Goal: Task Accomplishment & Management: Use online tool/utility

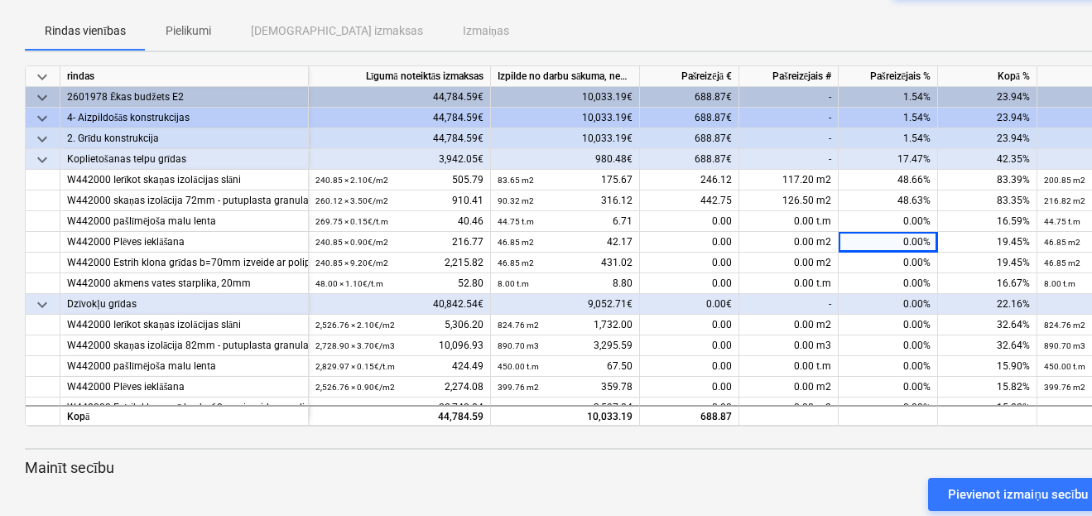
scroll to position [19, 0]
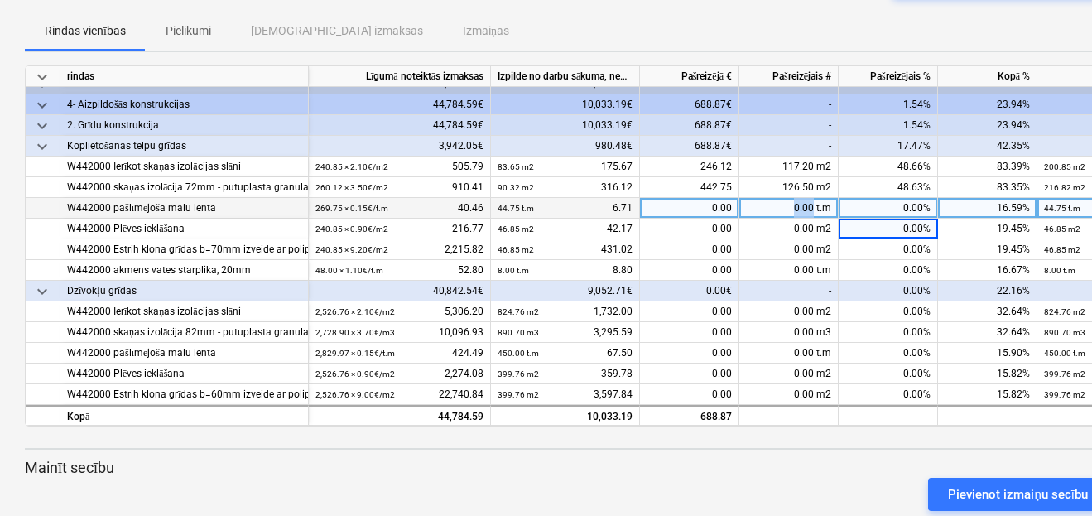
drag, startPoint x: 792, startPoint y: 201, endPoint x: 811, endPoint y: 200, distance: 19.1
click at [811, 200] on div "0.00 t.m" at bounding box center [788, 208] width 99 height 21
type input "135.0"
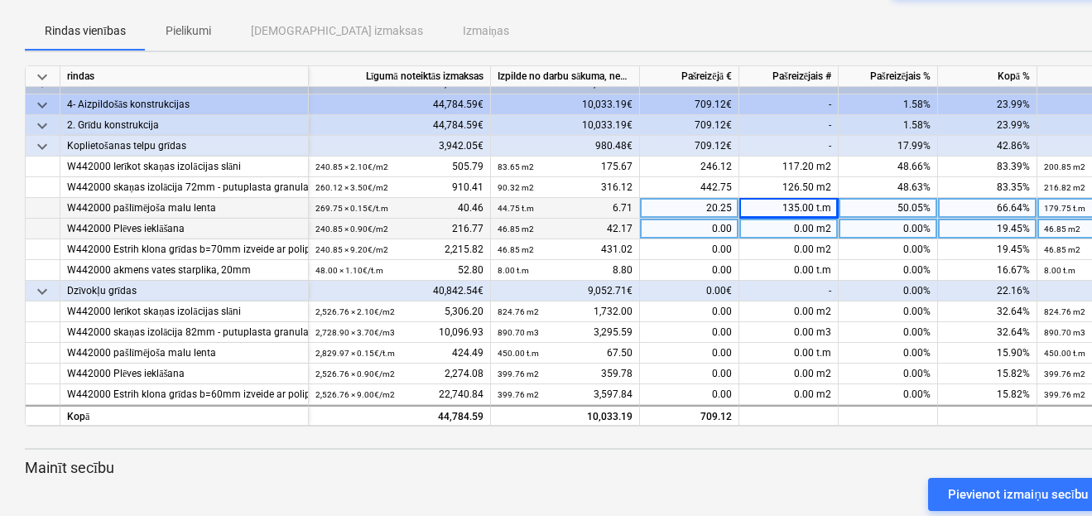
drag, startPoint x: 785, startPoint y: 226, endPoint x: 814, endPoint y: 223, distance: 29.1
click at [814, 223] on div "0.00 m2" at bounding box center [788, 229] width 99 height 21
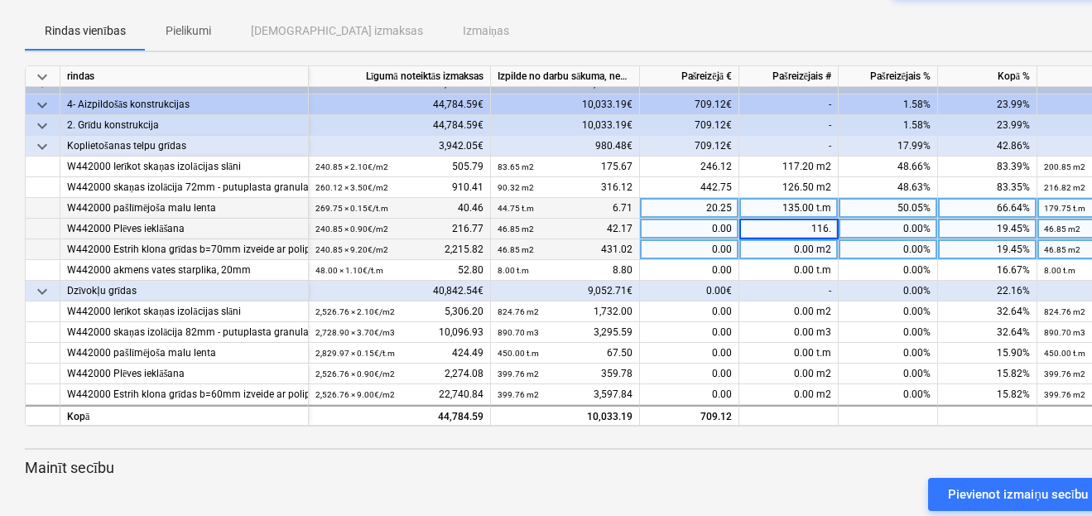
type input "116.4"
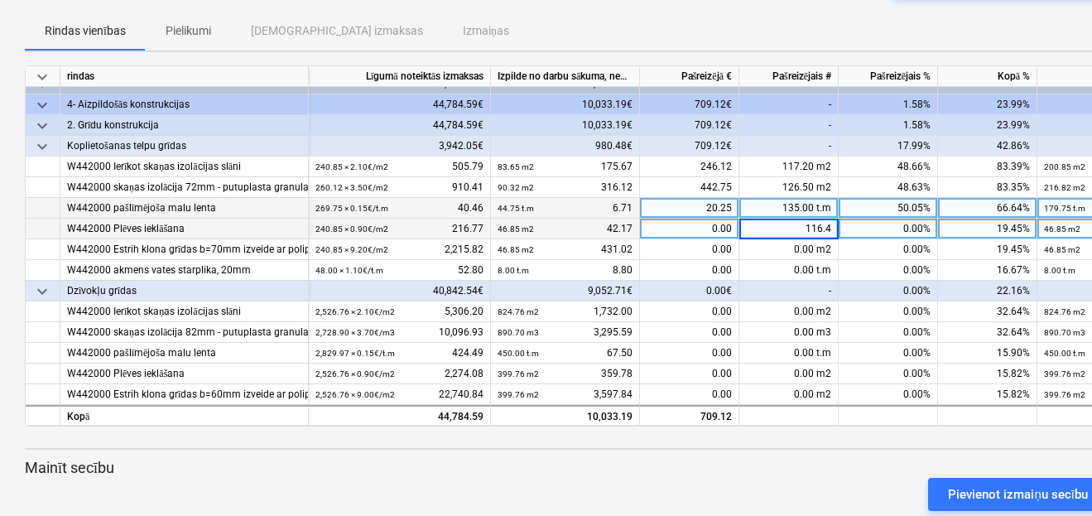
click at [966, 427] on div at bounding box center [566, 432] width 1083 height 13
drag, startPoint x: 800, startPoint y: 199, endPoint x: 798, endPoint y: 213, distance: 14.3
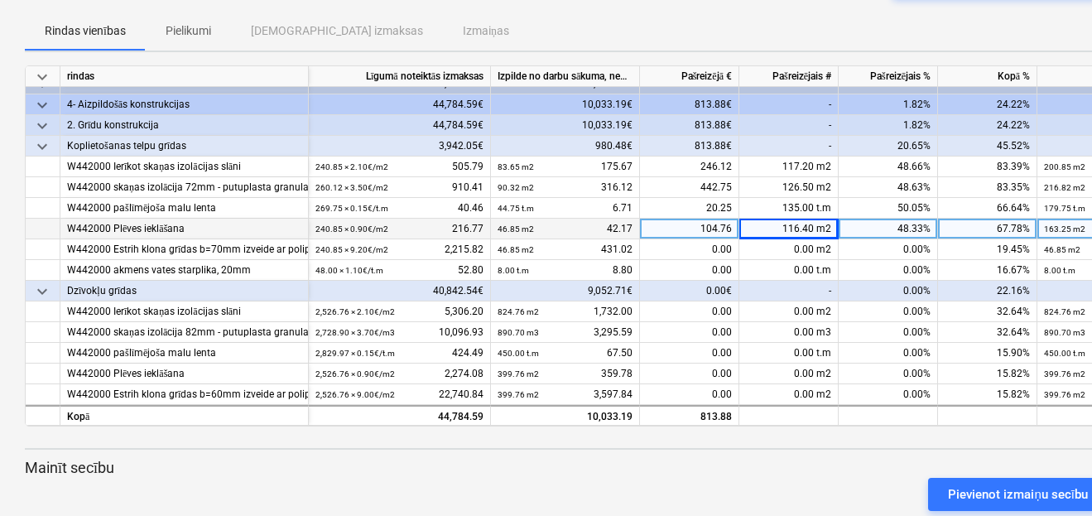
click at [800, 199] on div "135.00 t.m" at bounding box center [788, 208] width 99 height 21
type input "3"
type input "133.0"
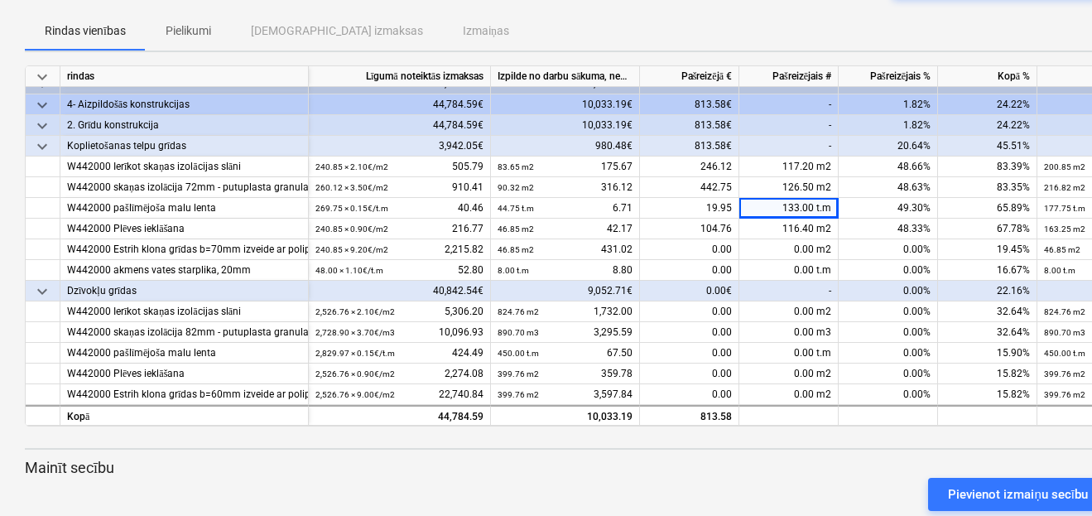
click at [872, 281] on div "0.00%" at bounding box center [887, 291] width 99 height 21
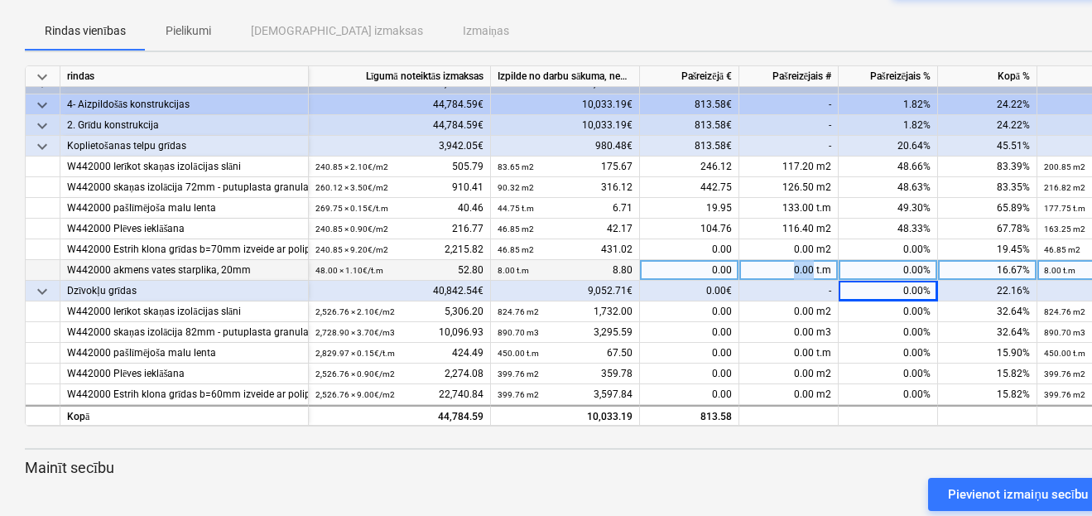
drag, startPoint x: 814, startPoint y: 262, endPoint x: 787, endPoint y: 260, distance: 27.4
click at [787, 260] on div "0.00 t.m" at bounding box center [788, 270] width 99 height 21
type input "24.0"
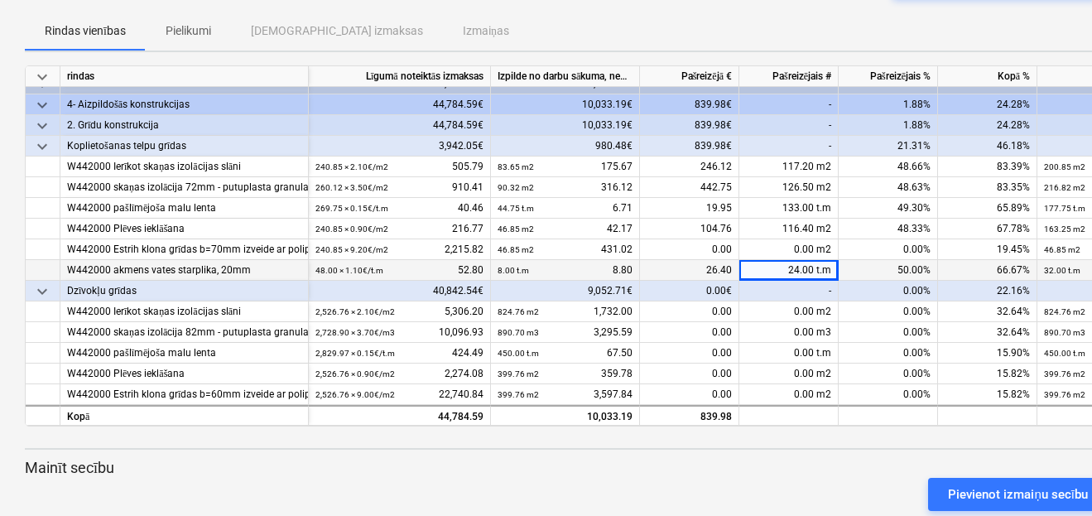
click at [940, 429] on div at bounding box center [566, 432] width 1083 height 13
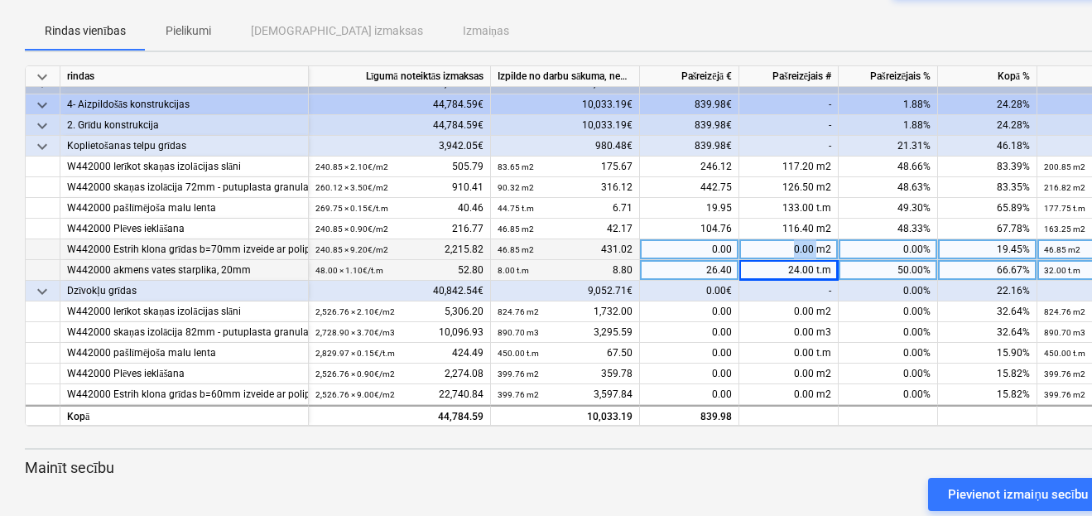
drag, startPoint x: 818, startPoint y: 238, endPoint x: 785, endPoint y: 243, distance: 33.6
click at [785, 243] on div "0.00 m2" at bounding box center [788, 249] width 99 height 21
type input "6"
type input "116.4"
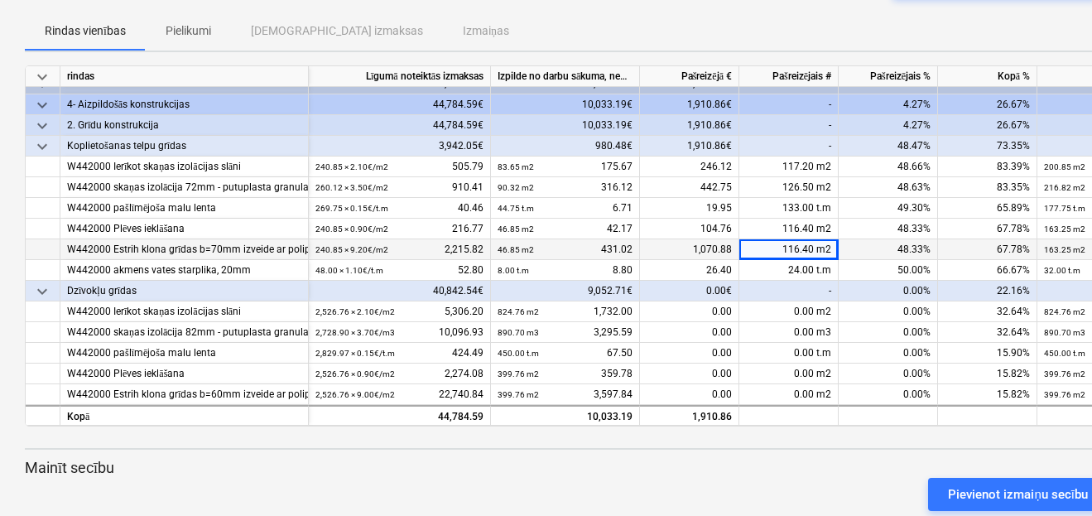
click at [948, 433] on div at bounding box center [566, 432] width 1083 height 13
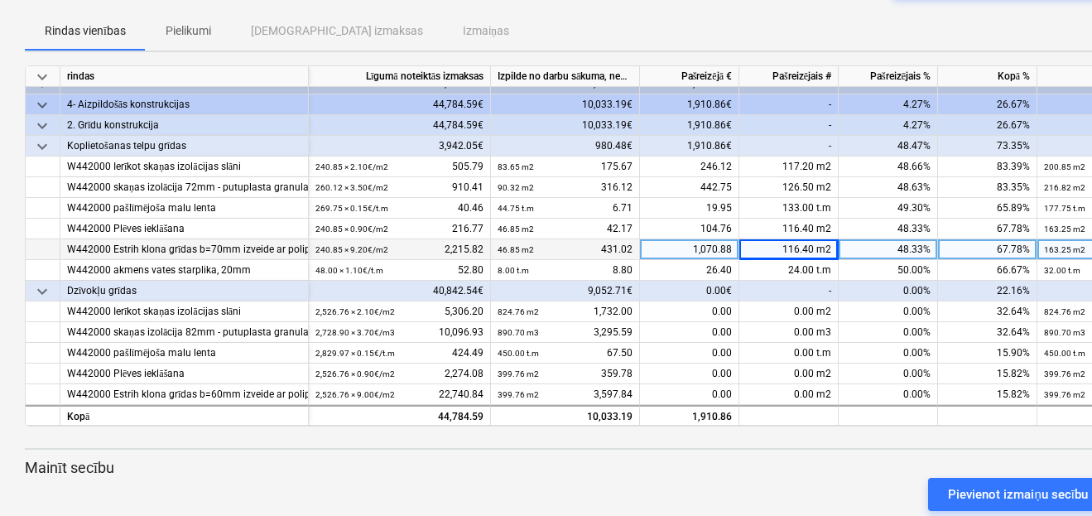
click at [878, 456] on div "keyboard_arrow_down rindas Līgumā noteiktās izmaksas Izpilde no darbu sākuma, n…" at bounding box center [566, 294] width 1083 height 459
click at [849, 454] on div "keyboard_arrow_down rindas Līgumā noteiktās izmaksas Izpilde no darbu sākuma, n…" at bounding box center [566, 294] width 1083 height 459
click at [857, 462] on p "Mainīt secību" at bounding box center [566, 468] width 1083 height 20
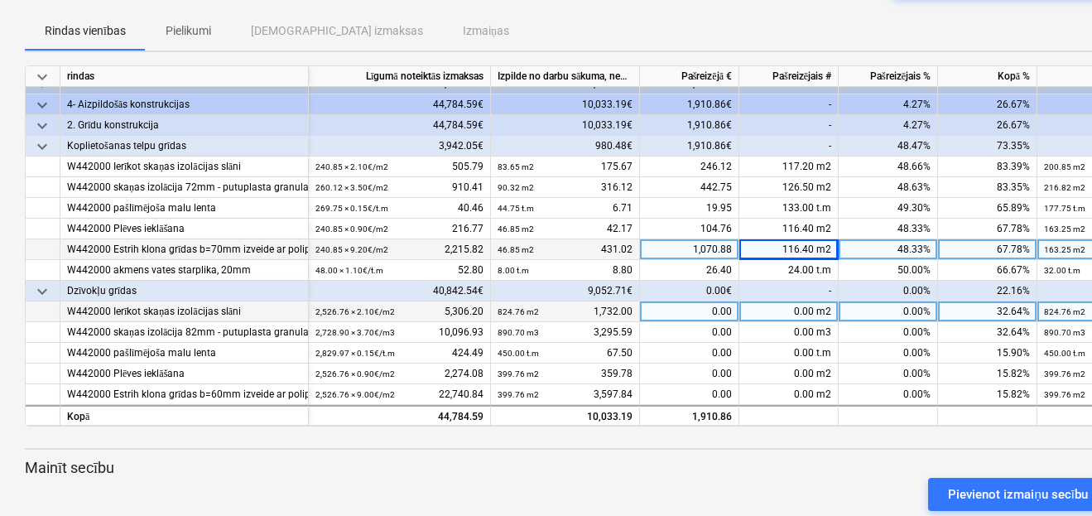
click at [812, 303] on div "0.00 m2" at bounding box center [788, 311] width 99 height 21
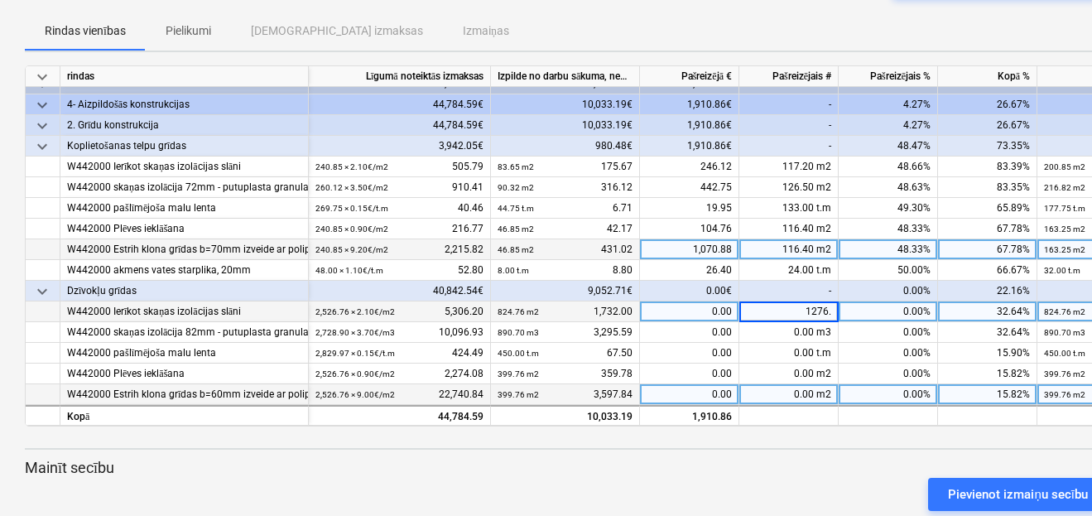
type input "1276.5"
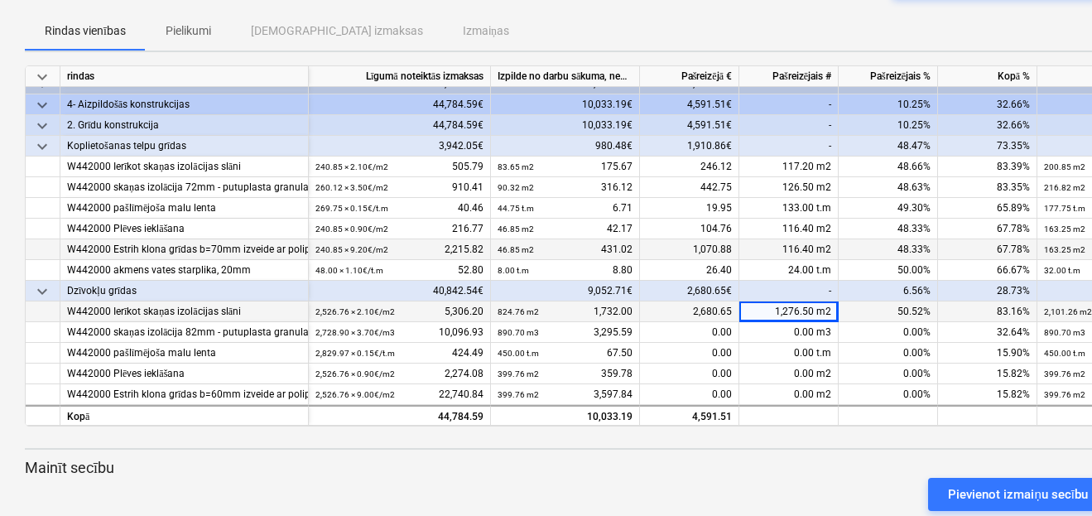
click at [790, 449] on div at bounding box center [566, 449] width 1083 height 2
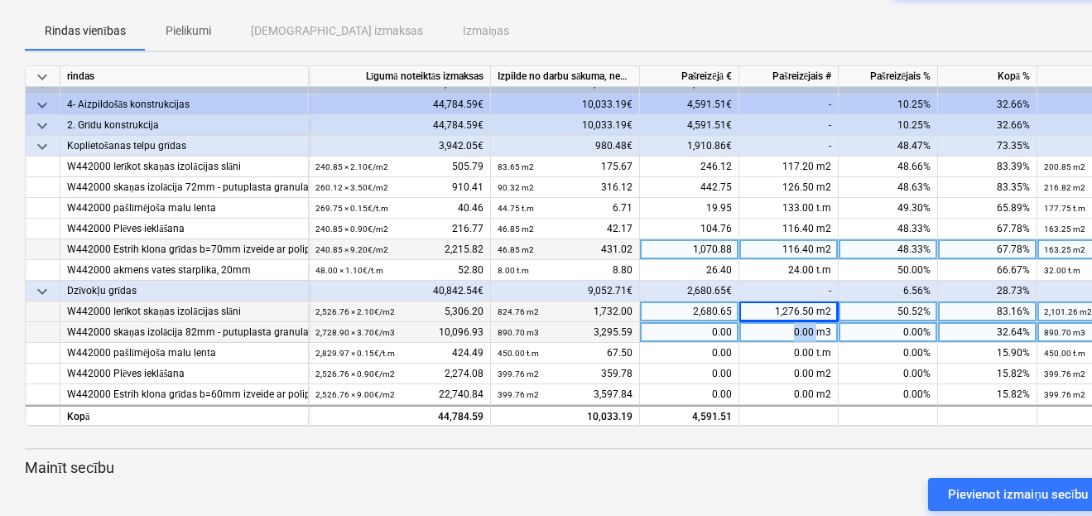
drag, startPoint x: 788, startPoint y: 325, endPoint x: 817, endPoint y: 328, distance: 29.1
click at [817, 328] on div "0.00 m3" at bounding box center [788, 332] width 99 height 21
type input "1378.6"
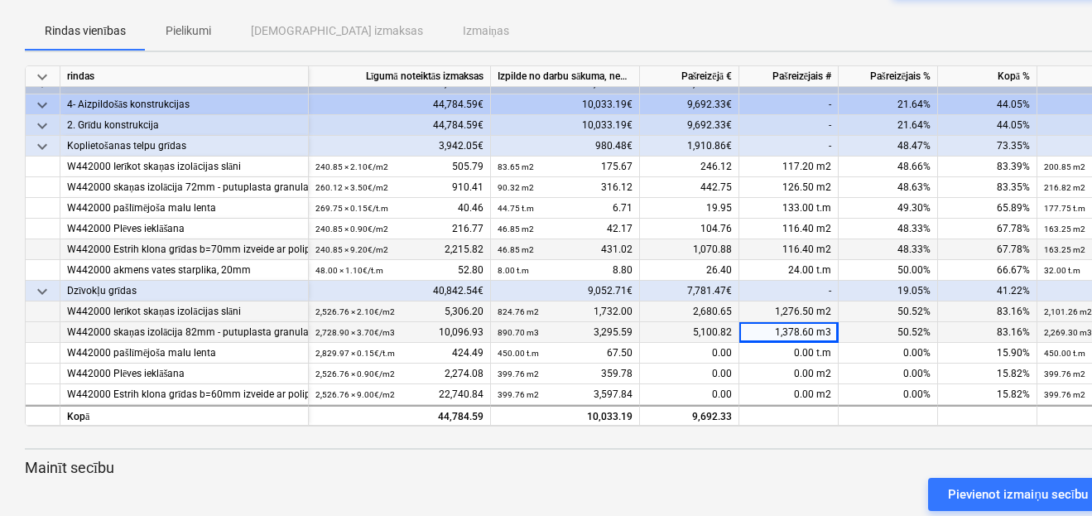
click at [831, 454] on div "keyboard_arrow_down rindas Līgumā noteiktās izmaksas Izpilde no darbu sākuma, n…" at bounding box center [566, 294] width 1083 height 459
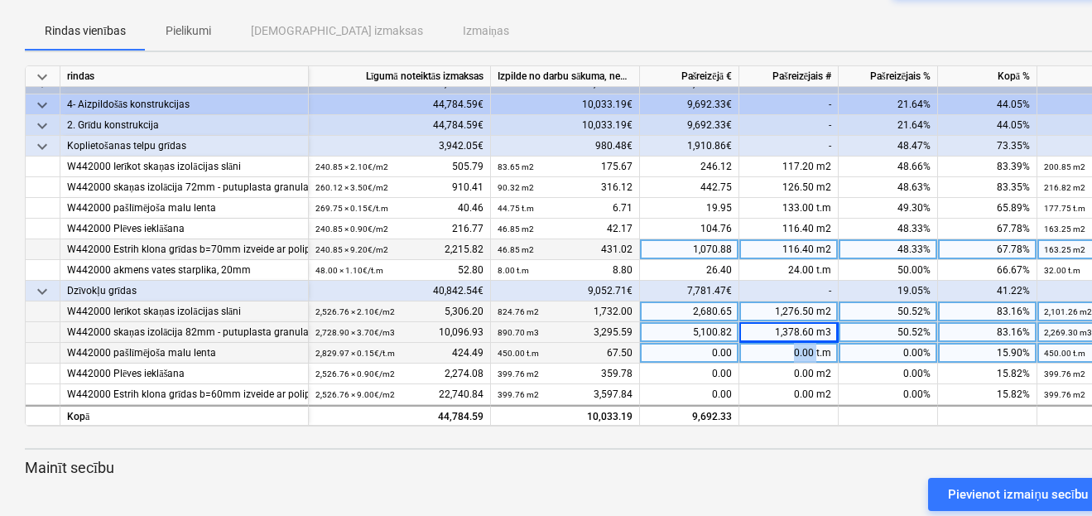
drag, startPoint x: 794, startPoint y: 348, endPoint x: 818, endPoint y: 348, distance: 24.0
click at [818, 348] on div "0.00 t.m" at bounding box center [788, 353] width 99 height 21
type input "1427.9"
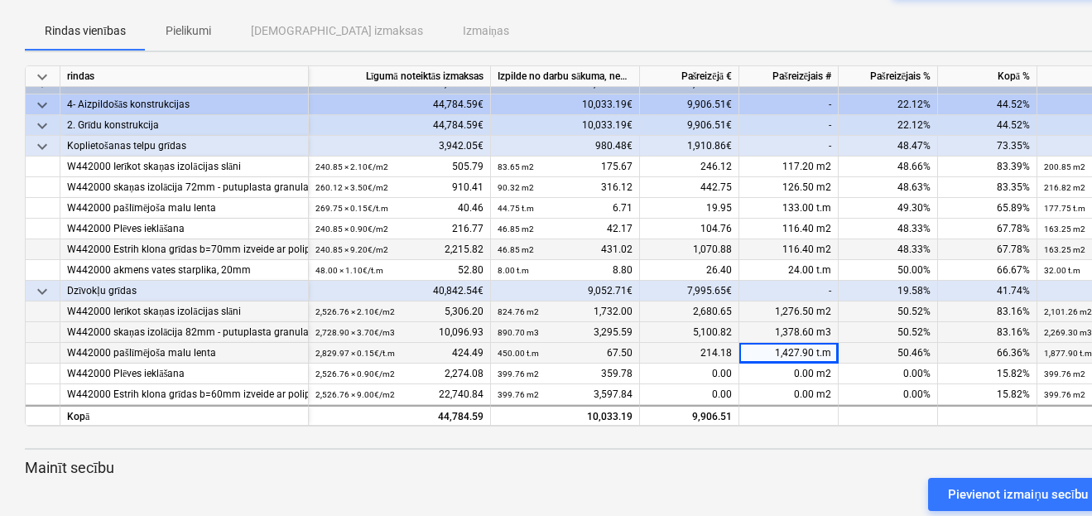
click at [769, 482] on div "Pievienot izmaiņu secību" at bounding box center [566, 494] width 1096 height 46
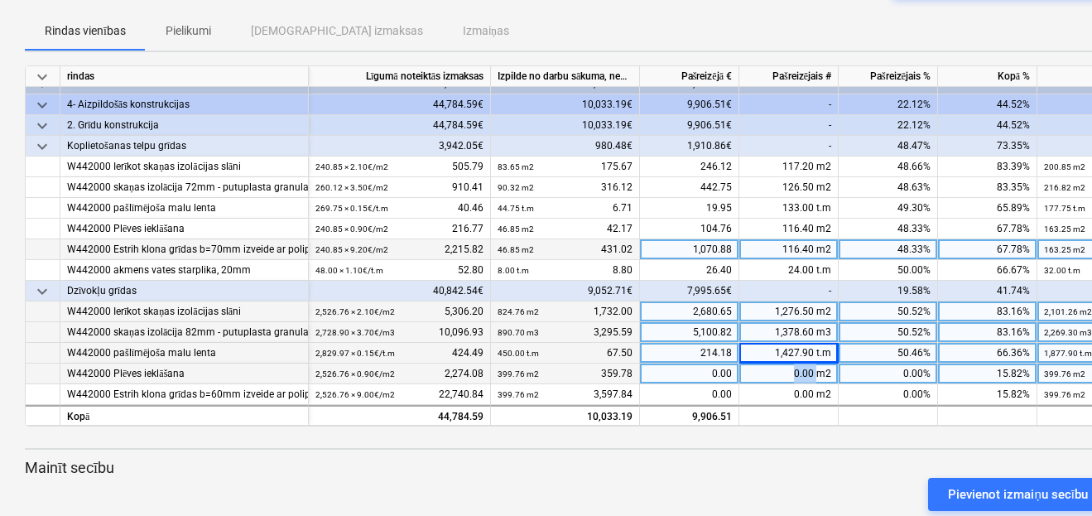
drag, startPoint x: 787, startPoint y: 367, endPoint x: 818, endPoint y: 367, distance: 30.6
click at [818, 367] on div "0.00 m2" at bounding box center [788, 373] width 99 height 21
type input "1276.5"
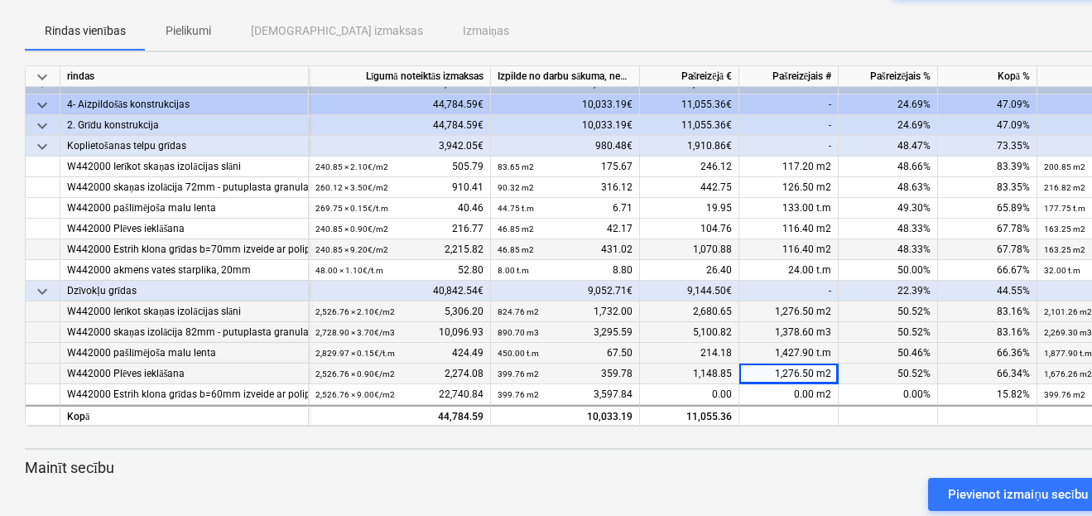
click at [781, 446] on div "keyboard_arrow_down rindas Līgumā noteiktās izmaksas Izpilde no darbu sākuma, n…" at bounding box center [566, 294] width 1083 height 459
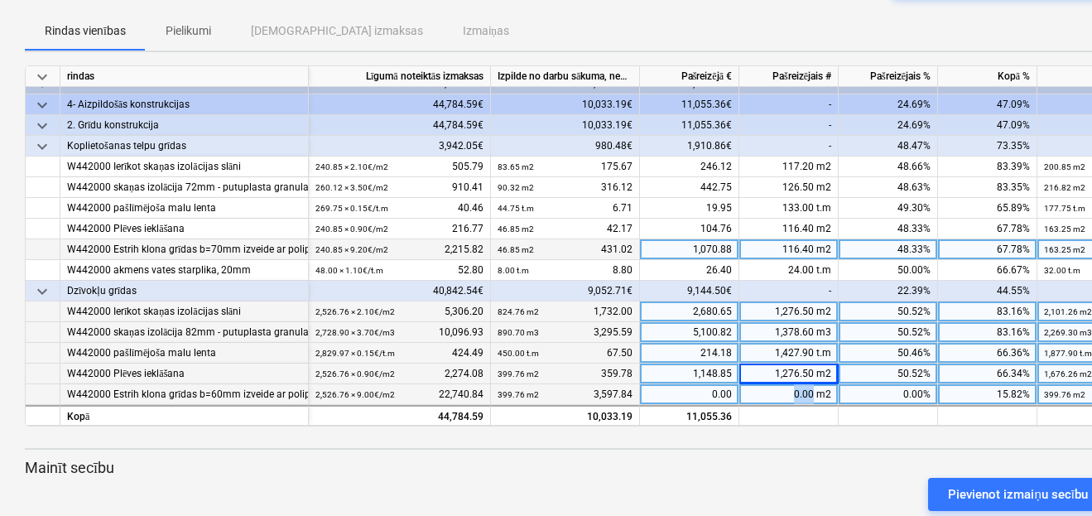
drag, startPoint x: 784, startPoint y: 389, endPoint x: 813, endPoint y: 387, distance: 29.1
click at [813, 387] on div "0.00 m2" at bounding box center [788, 394] width 99 height 21
type input "1276.5"
click at [776, 461] on p "Mainīt secību" at bounding box center [566, 468] width 1083 height 20
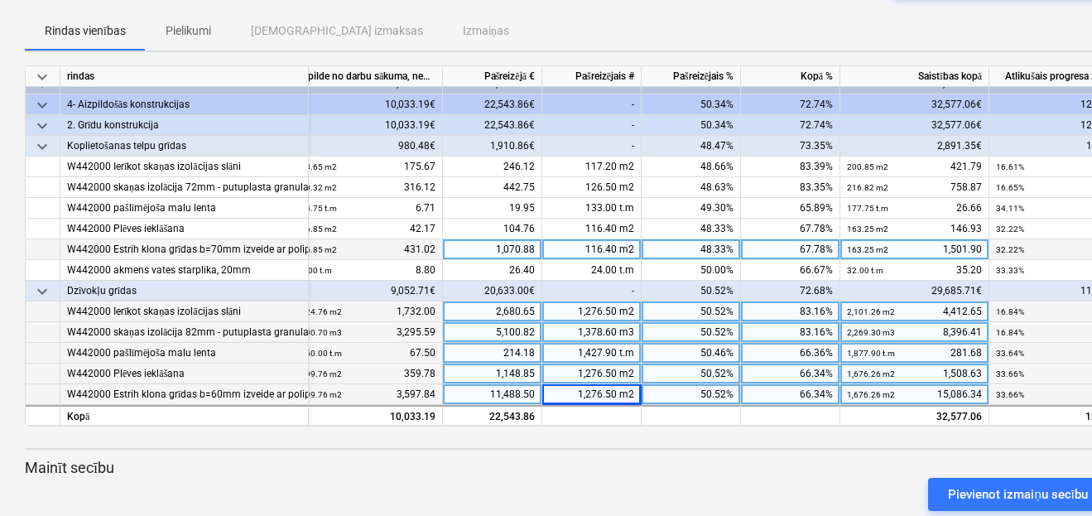
scroll to position [19, 234]
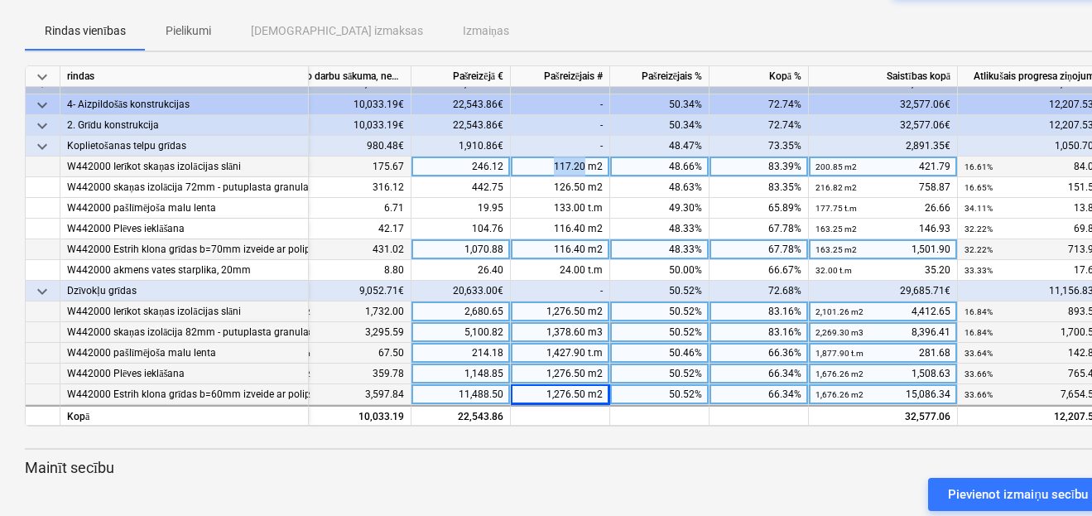
drag, startPoint x: 545, startPoint y: 160, endPoint x: 581, endPoint y: 162, distance: 36.5
click at [581, 162] on div "117.20 m2" at bounding box center [560, 166] width 99 height 21
type input "116.4"
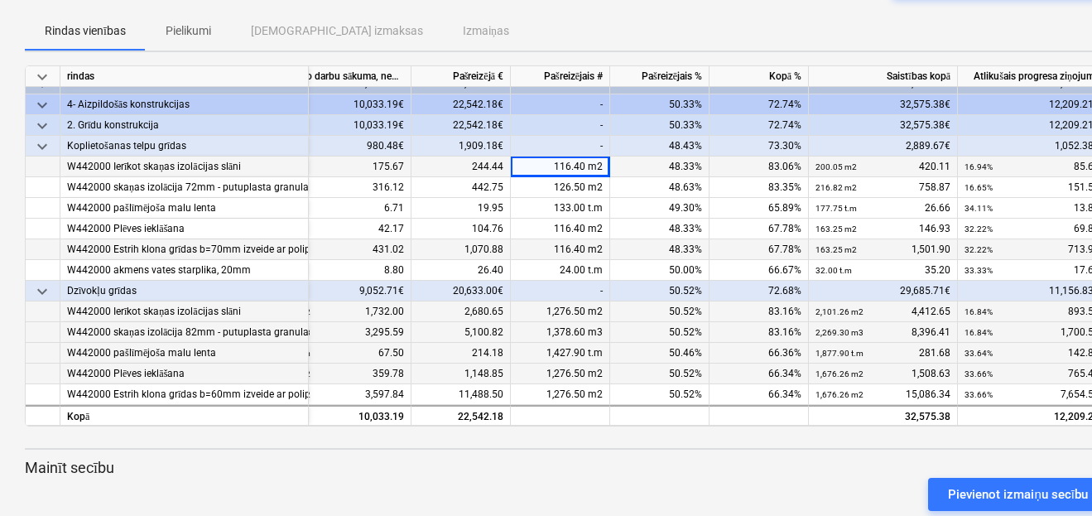
click at [641, 312] on div "50.52%" at bounding box center [659, 311] width 99 height 21
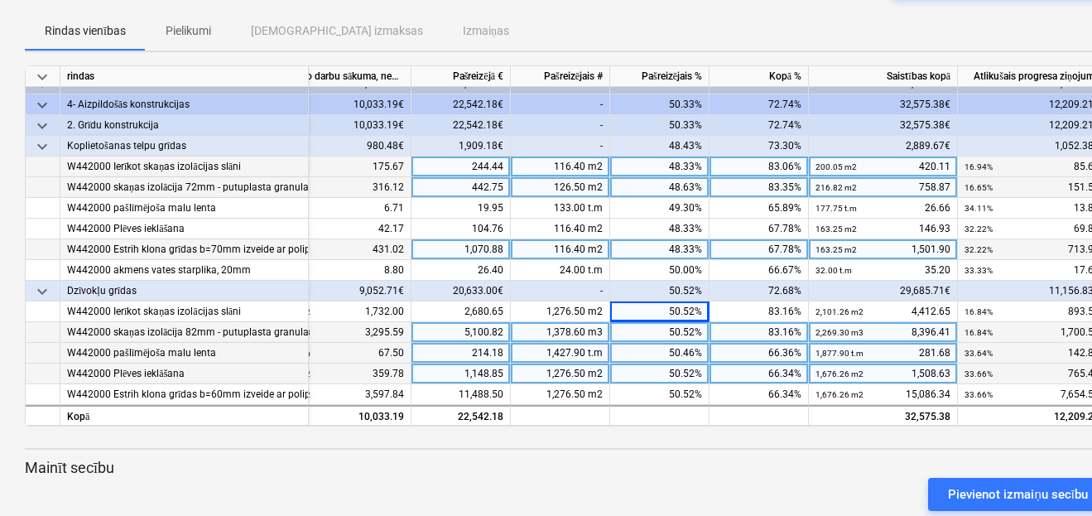
click at [552, 177] on div "126.50 m2" at bounding box center [560, 187] width 99 height 21
click at [552, 177] on input "126.5" at bounding box center [560, 187] width 98 height 20
type input "1"
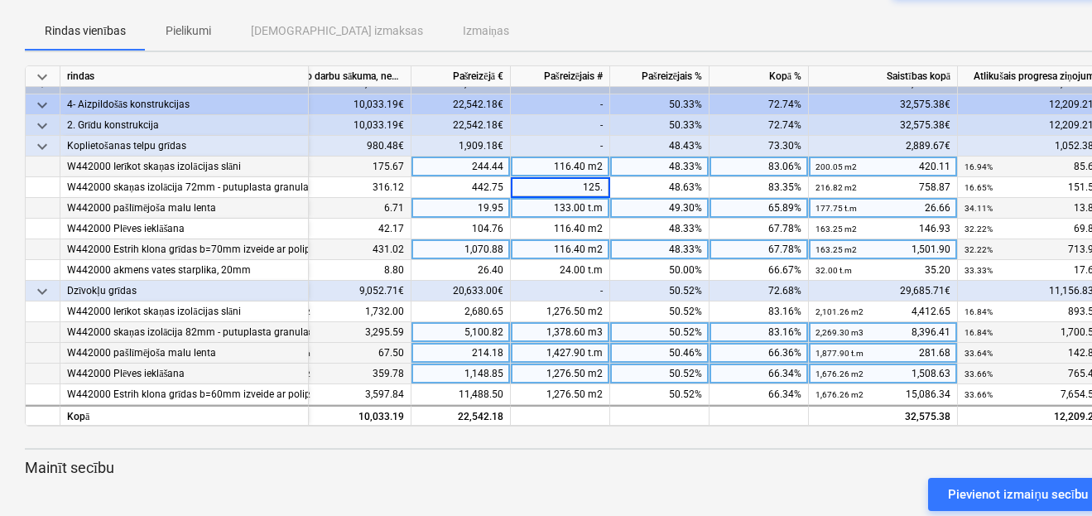
type input "125.7"
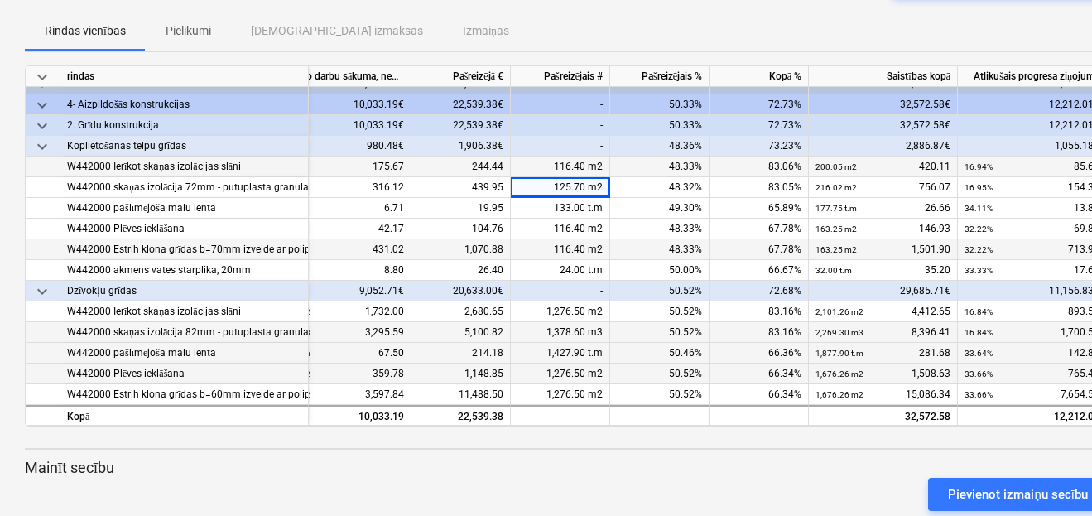
click at [665, 454] on div "keyboard_arrow_down rindas Līgumā noteiktās izmaksas Izpilde no darbu sākuma, n…" at bounding box center [566, 294] width 1083 height 459
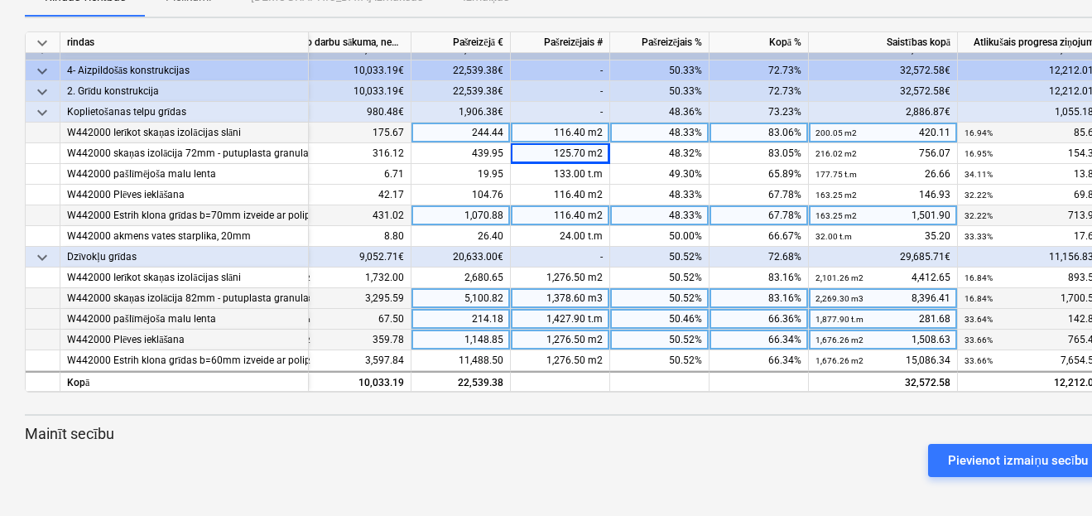
click at [555, 448] on div "Pievienot izmaiņu secību" at bounding box center [566, 460] width 1096 height 46
